Goal: Transaction & Acquisition: Download file/media

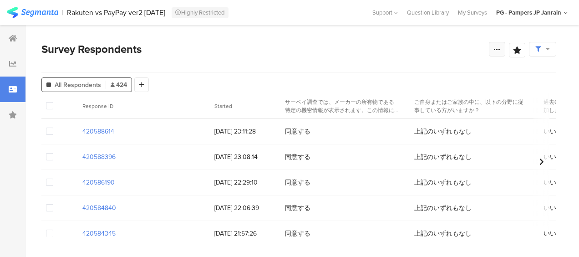
click at [493, 51] on div at bounding box center [497, 49] width 16 height 15
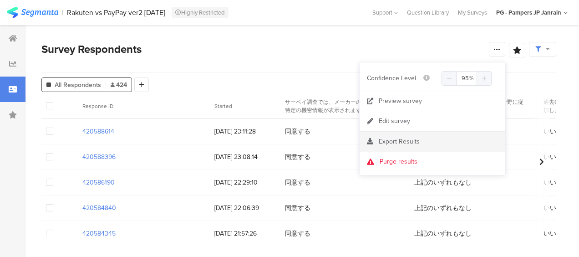
click at [429, 145] on div "Export Results" at bounding box center [433, 141] width 146 height 9
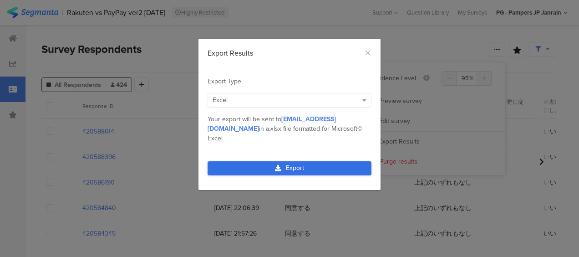
click at [272, 161] on link "Export" at bounding box center [290, 168] width 164 height 14
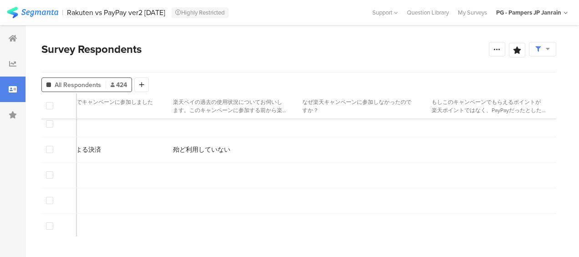
scroll to position [592, 1799]
